Goal: Use online tool/utility: Use online tool/utility

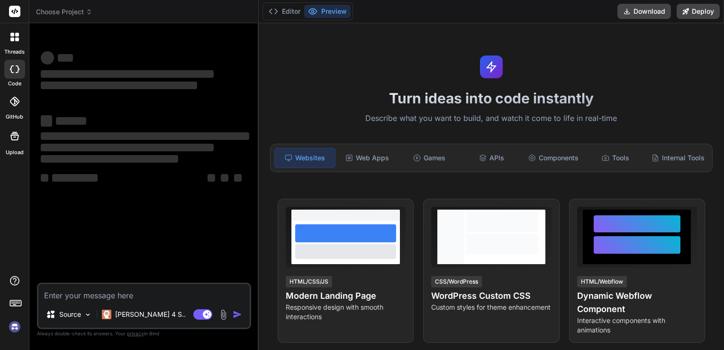
type textarea "x"
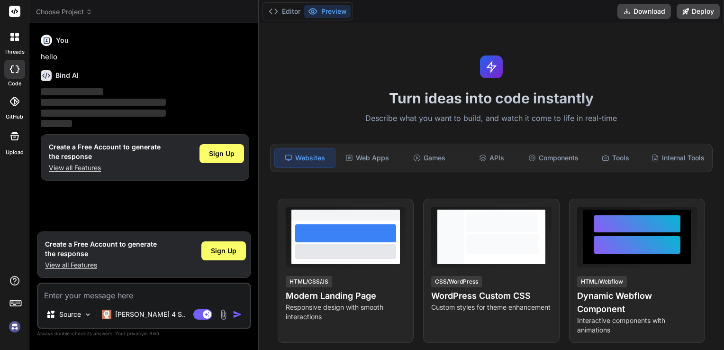
click at [142, 289] on textarea at bounding box center [143, 292] width 211 height 17
paste textarea "LOREMI DOLORS — AMET CONSECT: AD ELITSED + DOEIUSMODT-INCID UTLAB ETDOLOR Magna…"
type textarea "LOREMI DOLORS — AMET CONSECT: AD ELITSED + DOEIUSMODT-INCID UTLAB ETDOLOR Magna…"
type textarea "x"
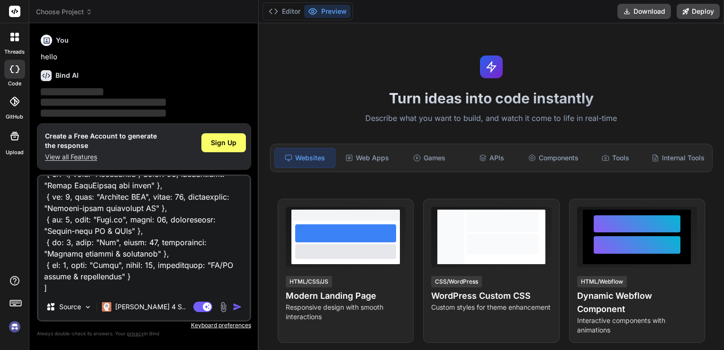
type textarea "LOREMI DOLORS — AMET CONSECT: AD ELITSED + DOEIUSMODT-INCID UTLAB ETDOLOR Magna…"
click at [239, 307] on img "button" at bounding box center [237, 306] width 9 height 9
click at [238, 305] on img "button" at bounding box center [237, 306] width 9 height 9
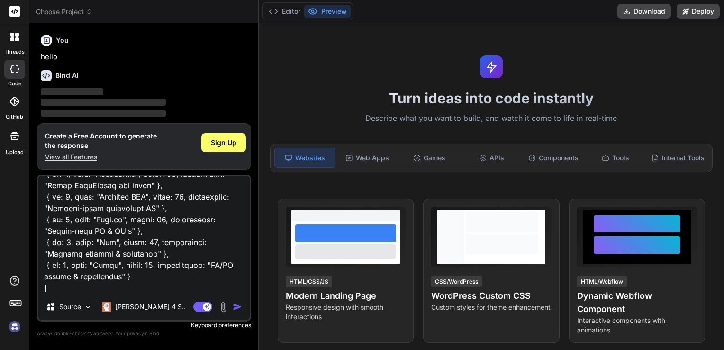
click at [238, 305] on img "button" at bounding box center [237, 306] width 9 height 9
click at [233, 302] on button "button" at bounding box center [239, 306] width 13 height 9
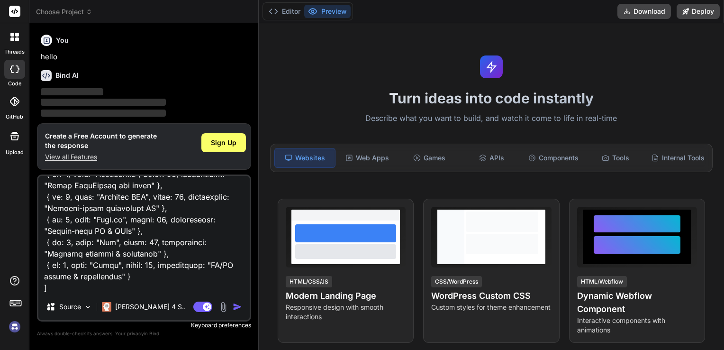
click at [233, 302] on button "button" at bounding box center [239, 306] width 13 height 9
click at [239, 306] on img "button" at bounding box center [237, 306] width 9 height 9
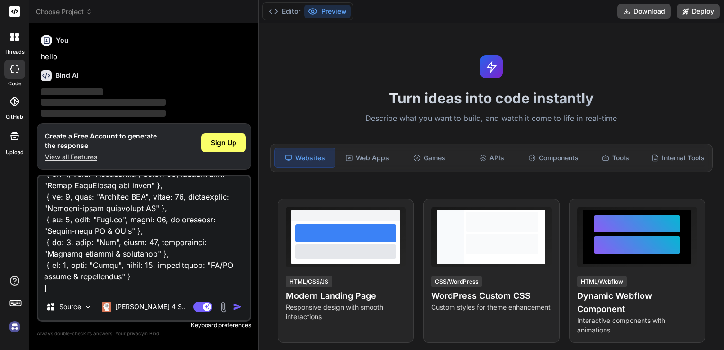
click at [234, 308] on img "button" at bounding box center [237, 306] width 9 height 9
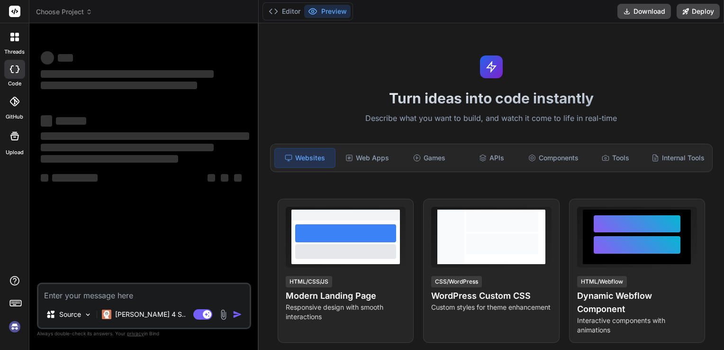
type textarea "x"
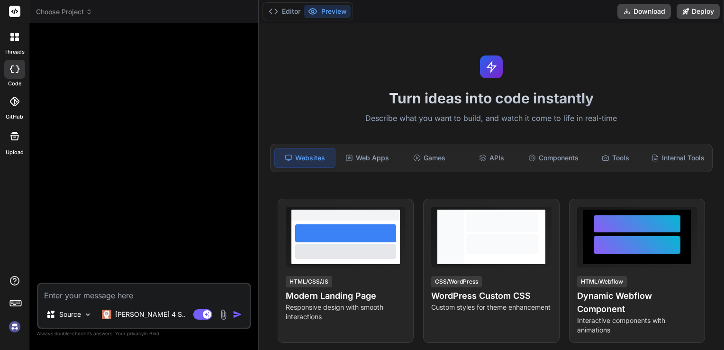
type textarea "LOREMI DOLORS — AMET CONSECT: AD ELITSED + DOEIUSMODT-INCID UTLAB ETDOLOR Magna…"
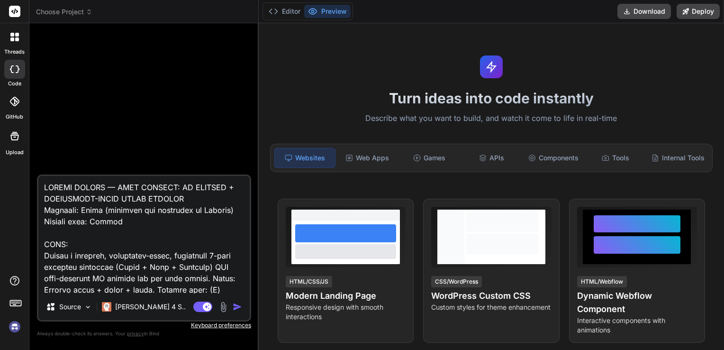
scroll to position [1684, 0]
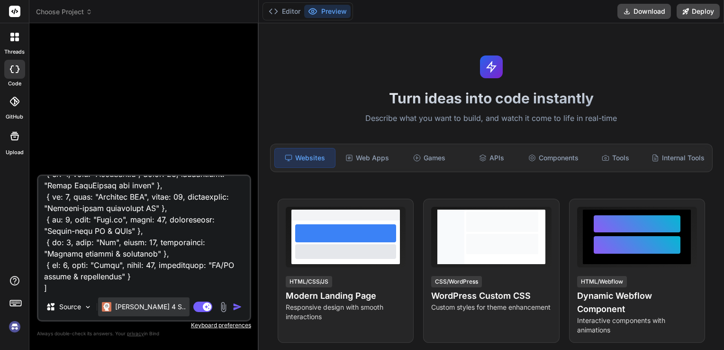
type textarea "x"
type textarea "LOREMI DOLORS — AMET CONSECT: AD ELITSED + DOEIUSMODT-INCID UTLAB ETDOLOR Magna…"
click at [236, 307] on img "button" at bounding box center [237, 306] width 9 height 9
type textarea "x"
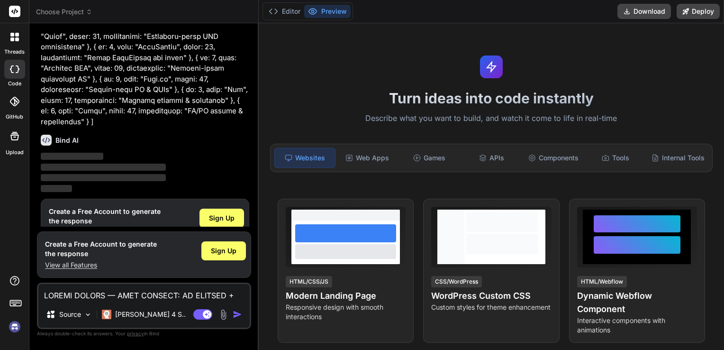
scroll to position [842, 0]
drag, startPoint x: 432, startPoint y: 90, endPoint x: 356, endPoint y: 135, distance: 87.6
click at [356, 135] on div "Turn ideas into code instantly Describe what you want to build, and watch it co…" at bounding box center [491, 186] width 465 height 327
click at [287, 12] on button "Editor" at bounding box center [284, 11] width 39 height 13
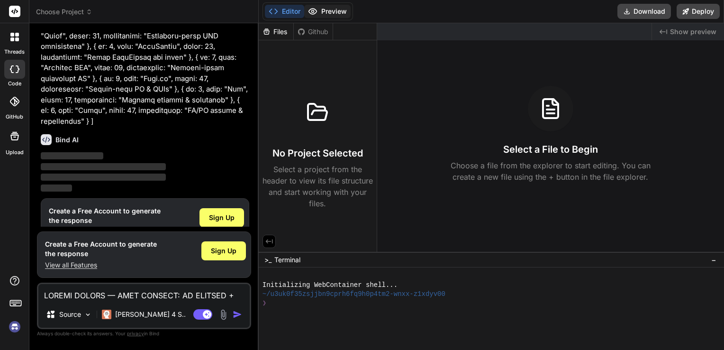
click at [341, 6] on button "Preview" at bounding box center [327, 11] width 46 height 13
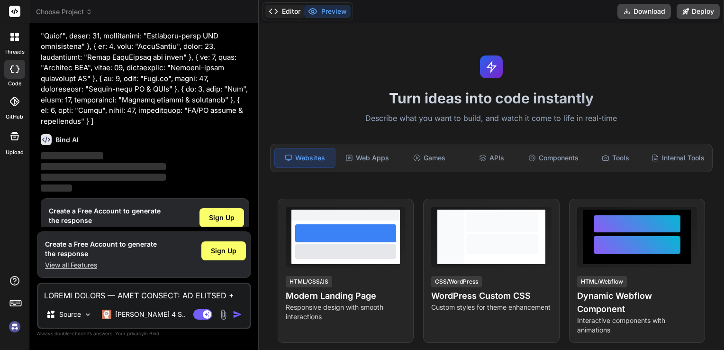
click at [289, 10] on button "Editor" at bounding box center [284, 11] width 39 height 13
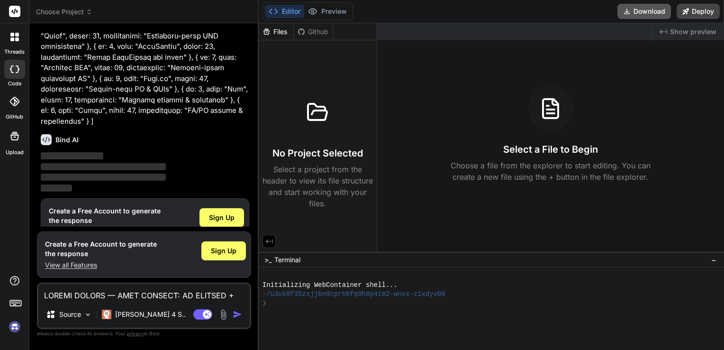
click at [649, 8] on button "Download" at bounding box center [645, 11] width 54 height 15
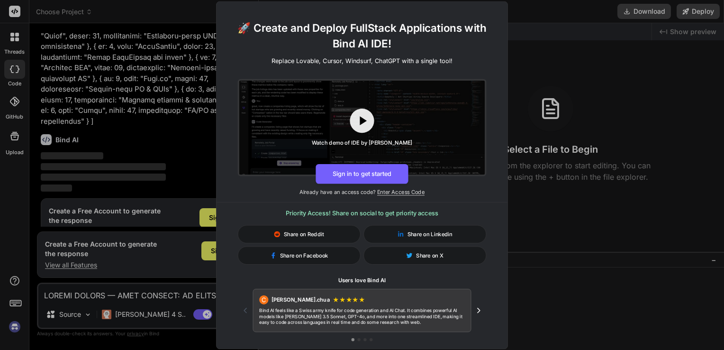
click at [544, 215] on div "🚀 Create and Deploy FullStack Applications with Bind AI IDE! Replace Lovable, C…" at bounding box center [362, 175] width 724 height 350
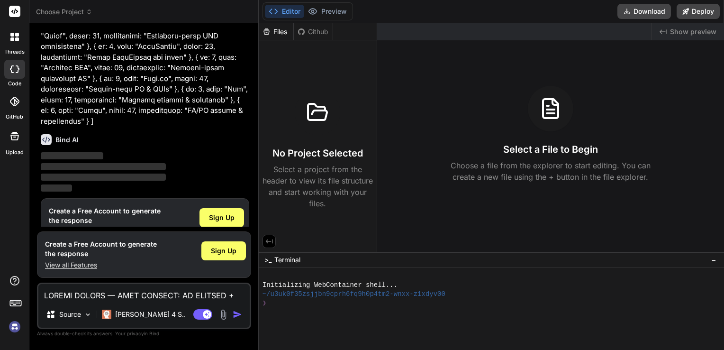
click at [544, 215] on div "Created with Pixso. Show preview Select a File to Begin Choose a file from the …" at bounding box center [550, 137] width 347 height 228
click at [319, 27] on div "Github" at bounding box center [313, 31] width 39 height 9
click at [306, 35] on div "Github" at bounding box center [313, 31] width 39 height 9
click at [506, 121] on div "Select a File to Begin Choose a file from the explorer to start editing. You ca…" at bounding box center [550, 134] width 347 height 97
click at [320, 134] on div at bounding box center [318, 113] width 46 height 46
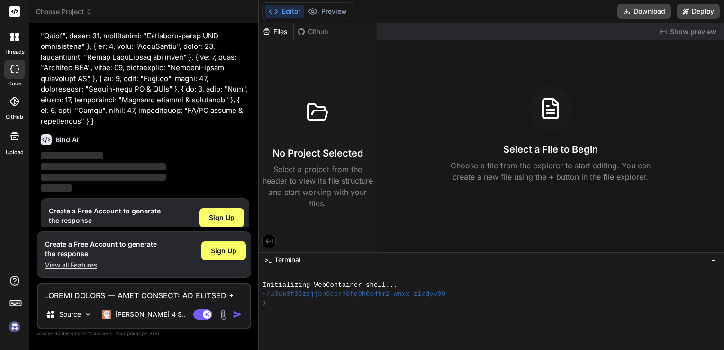
click at [285, 260] on span "Terminal" at bounding box center [287, 259] width 26 height 9
click at [281, 13] on button "Editor" at bounding box center [284, 11] width 39 height 13
click at [319, 4] on div "Editor Preview" at bounding box center [308, 11] width 91 height 18
click at [320, 8] on button "Preview" at bounding box center [327, 11] width 46 height 13
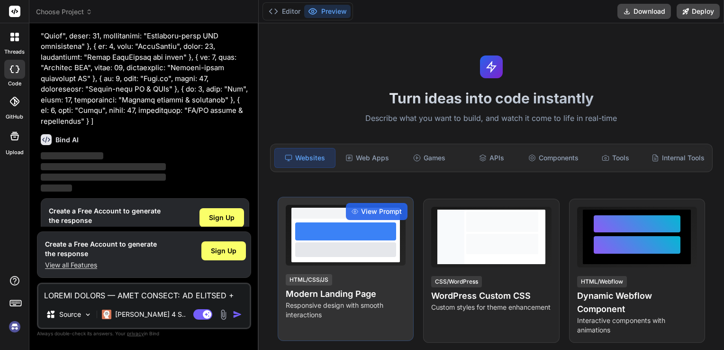
click at [278, 256] on div "View Prompt HTML/CSS/JS Modern Landing Page Responsive design with smooth inter…" at bounding box center [346, 269] width 136 height 144
click at [382, 216] on div "View Prompt" at bounding box center [377, 211] width 62 height 17
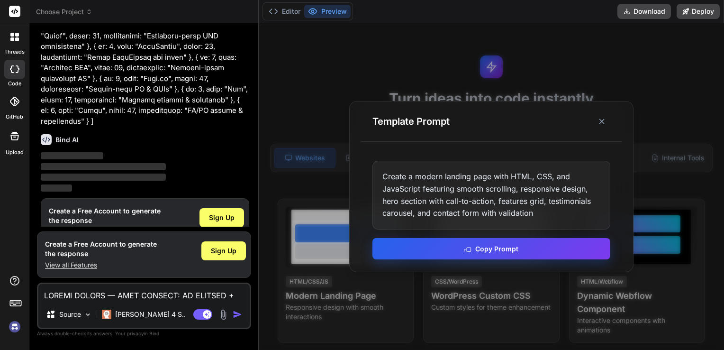
click at [417, 244] on button "Copy Prompt" at bounding box center [492, 248] width 238 height 21
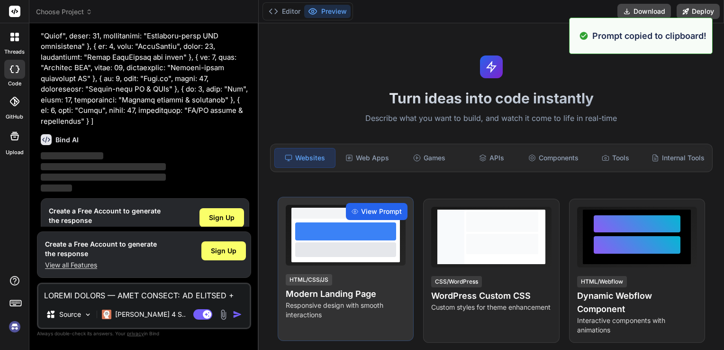
click at [376, 213] on span "View Prompt" at bounding box center [381, 211] width 41 height 9
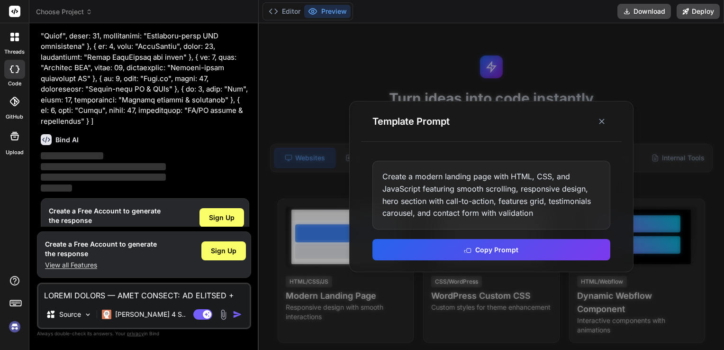
click at [310, 90] on div at bounding box center [491, 186] width 465 height 327
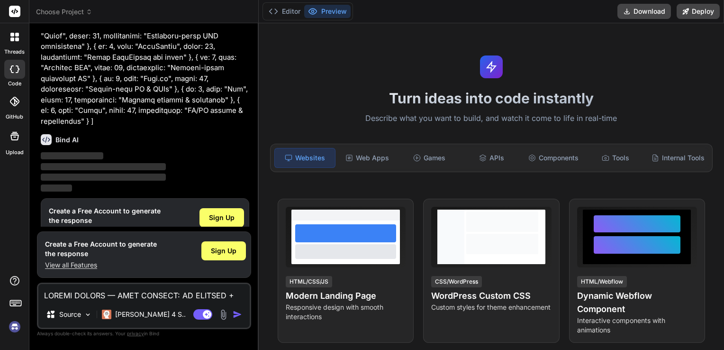
click at [136, 128] on div "Bind AI ‌ ‌ ‌ ‌" at bounding box center [145, 160] width 209 height 67
click at [17, 131] on icon at bounding box center [14, 135] width 11 height 11
